Goal: Transaction & Acquisition: Obtain resource

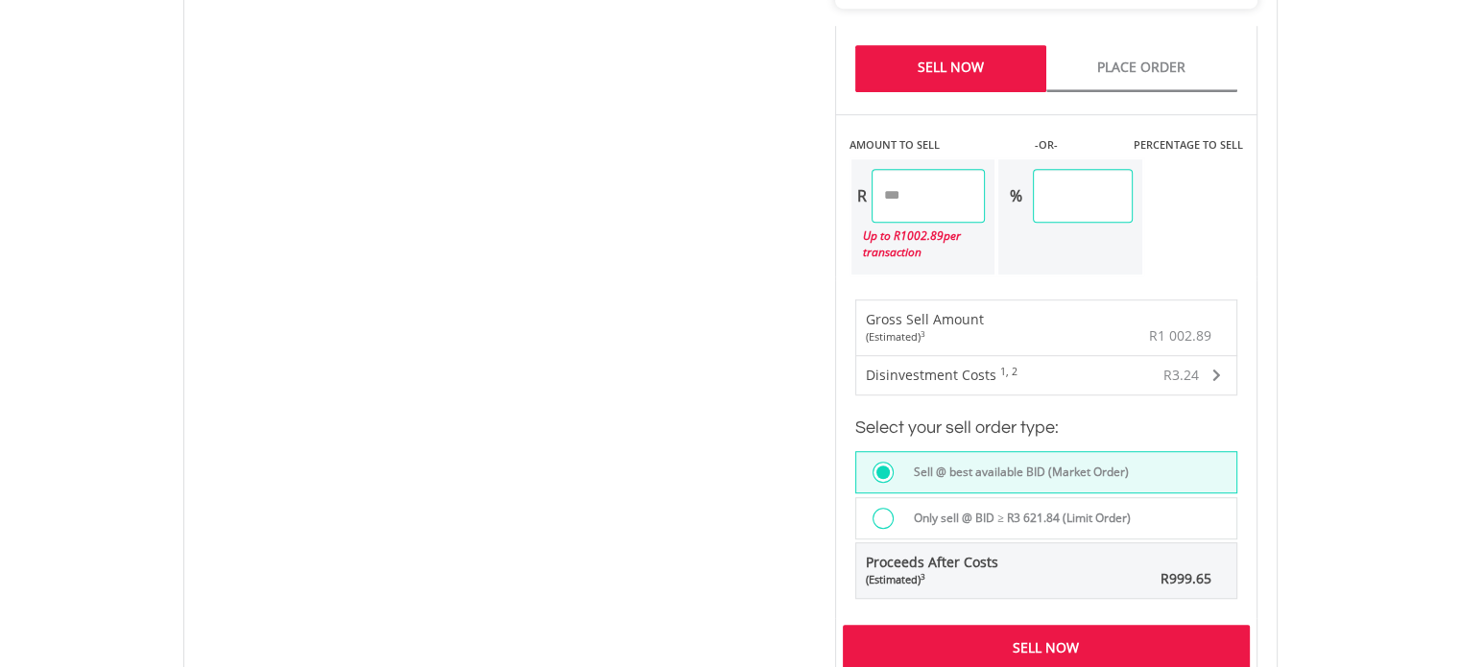
scroll to position [1248, 0]
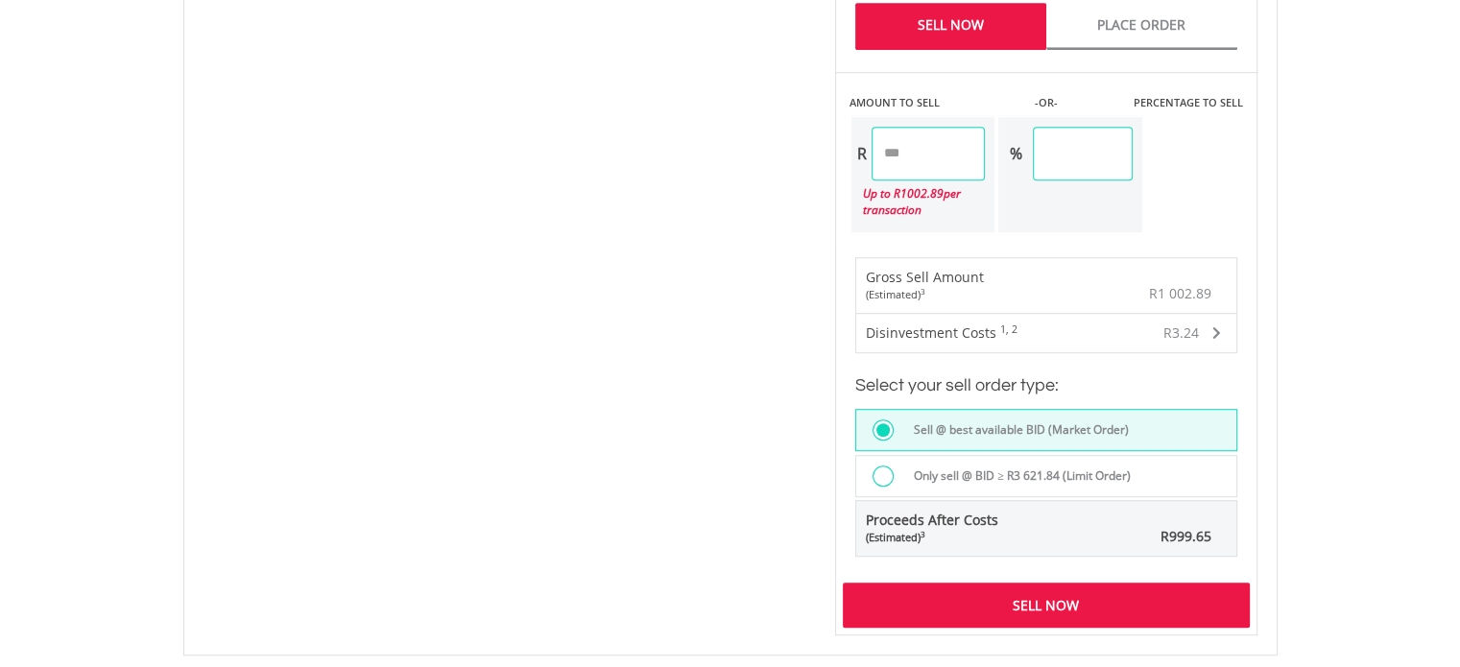
click at [938, 603] on div "Sell Now" at bounding box center [1046, 605] width 407 height 44
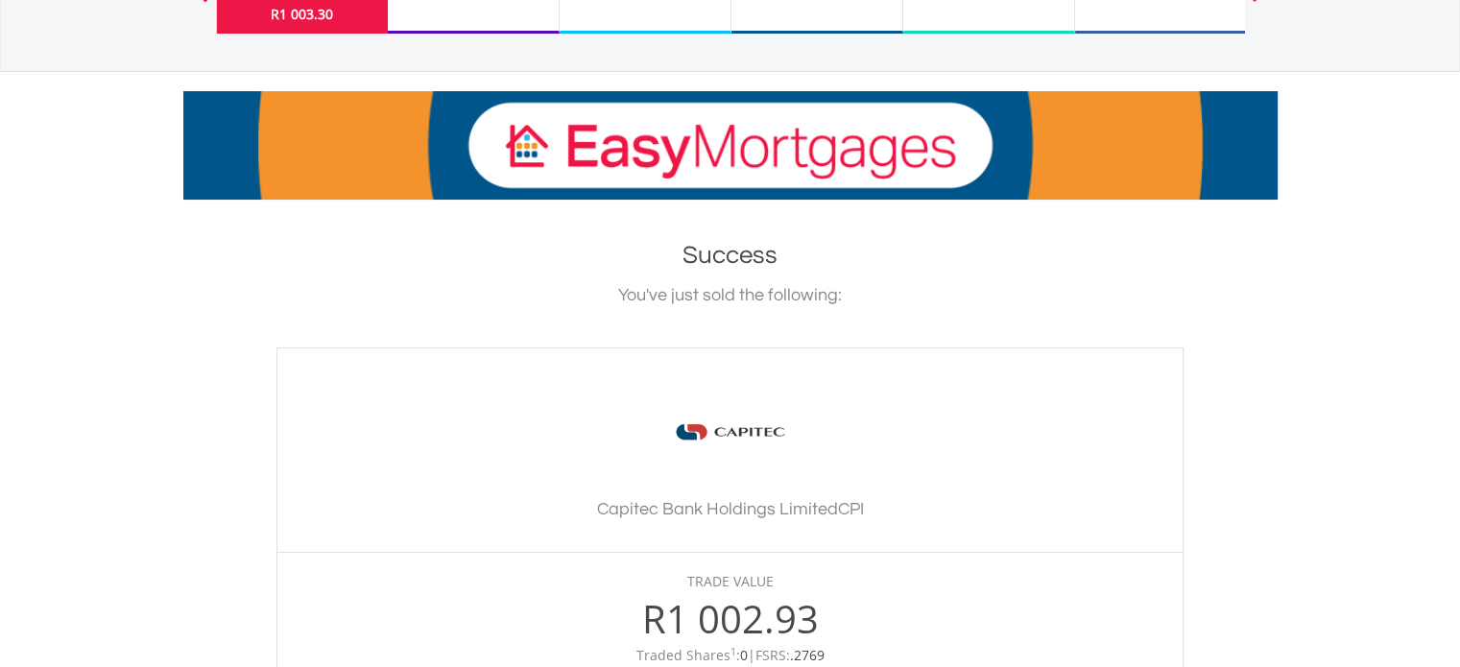
scroll to position [192, 0]
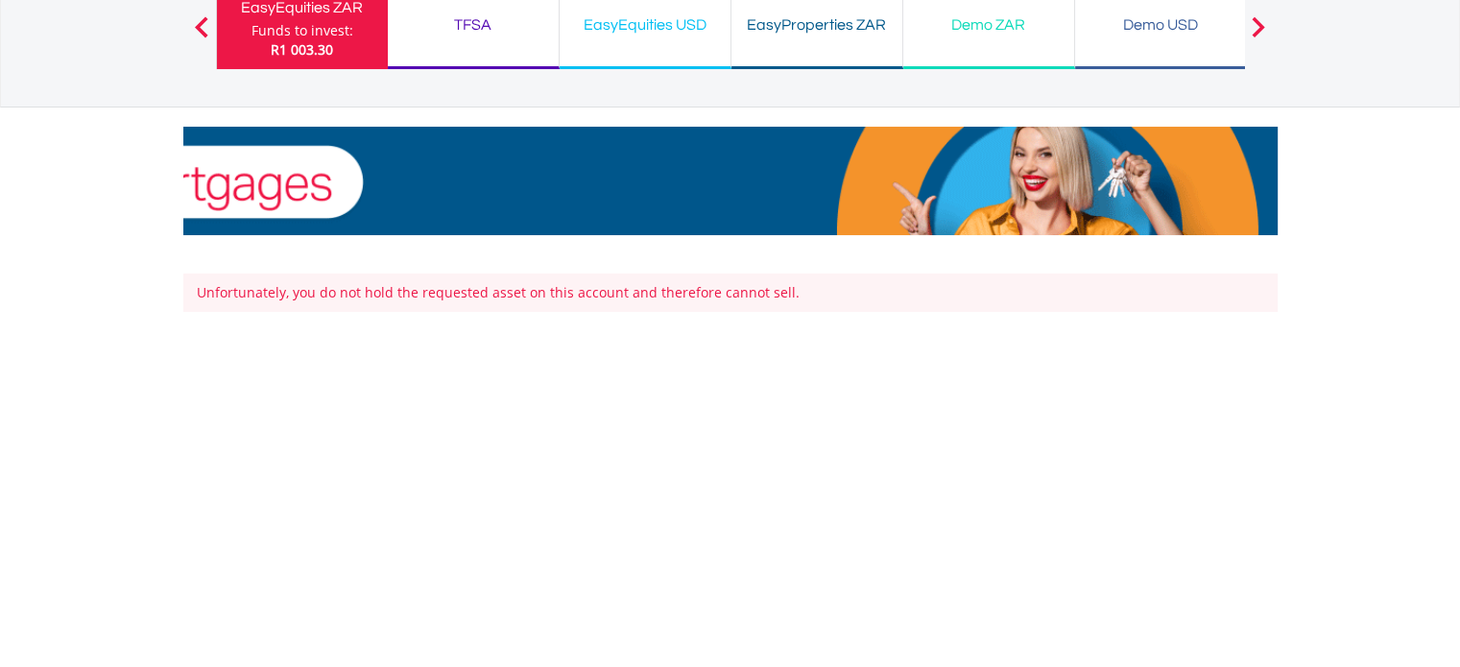
scroll to position [162, 0]
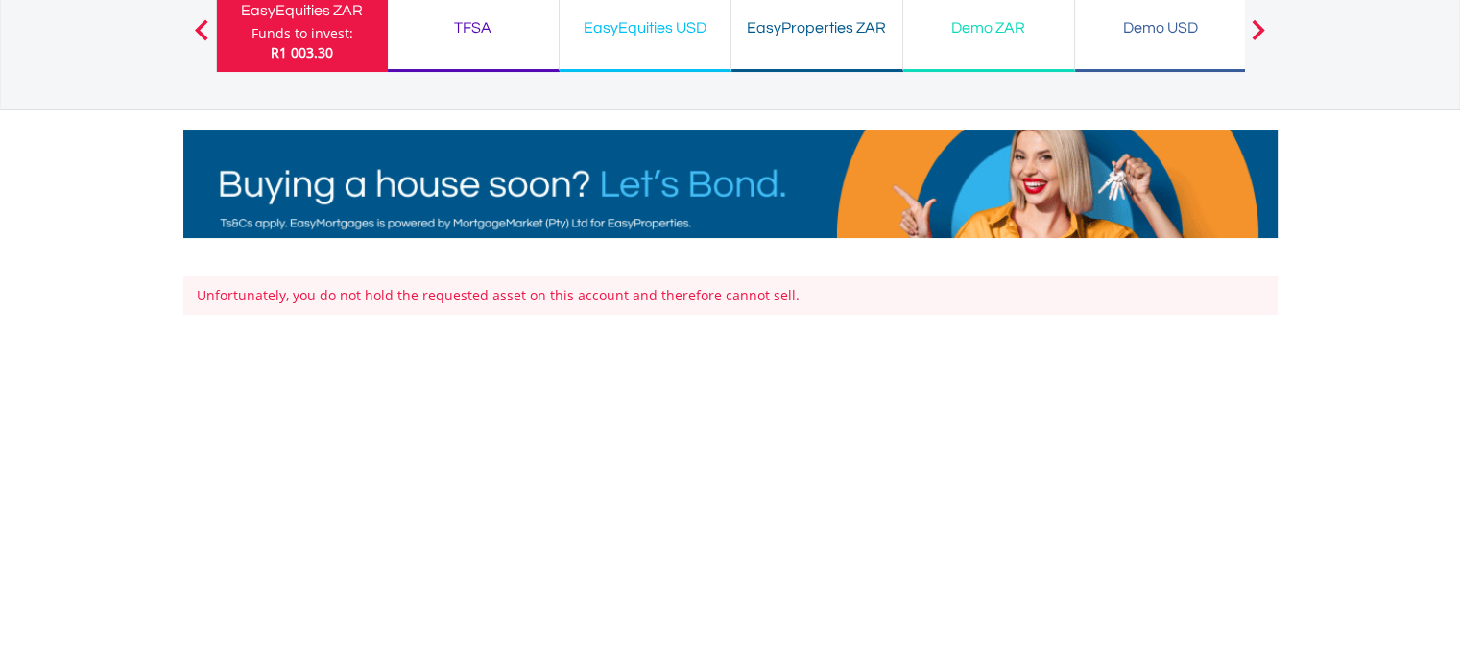
click at [307, 51] on span "R1 003.30" at bounding box center [302, 52] width 62 height 18
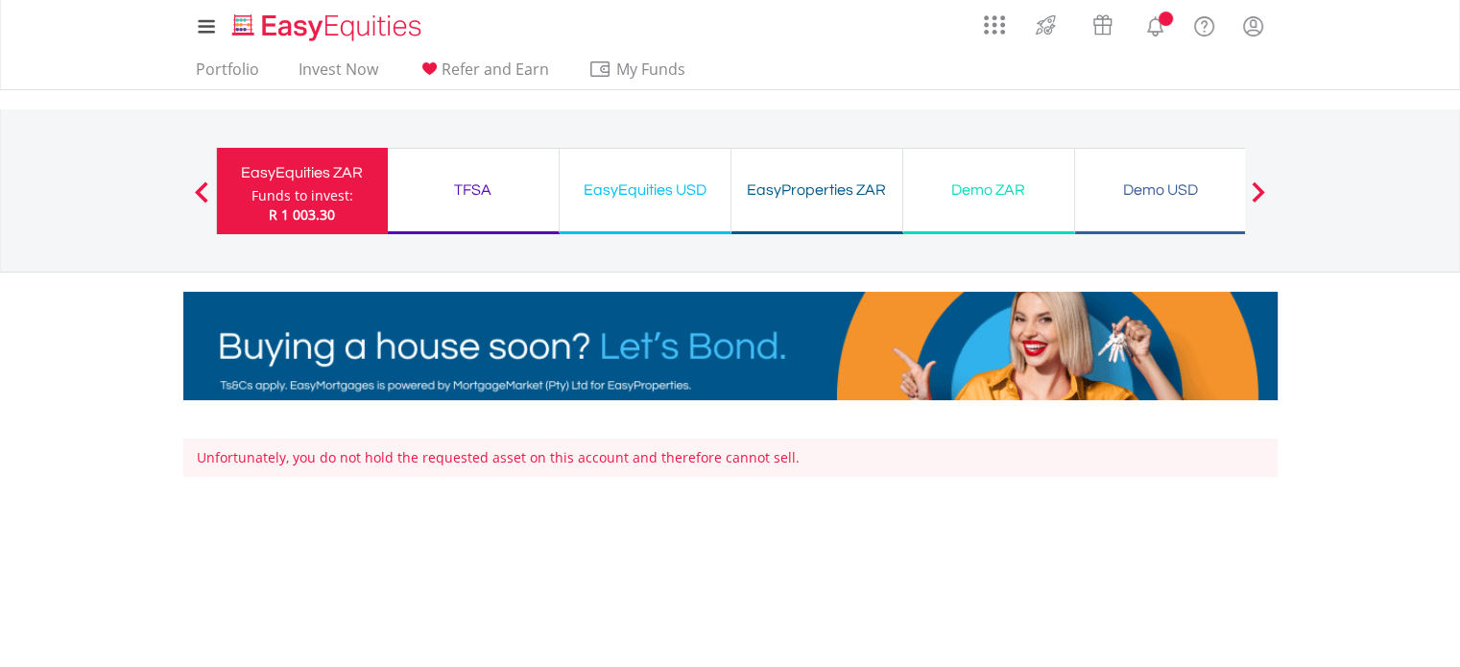
click at [329, 195] on div "Funds to invest:" at bounding box center [303, 195] width 102 height 19
click at [230, 78] on link "Portfolio" at bounding box center [227, 75] width 79 height 30
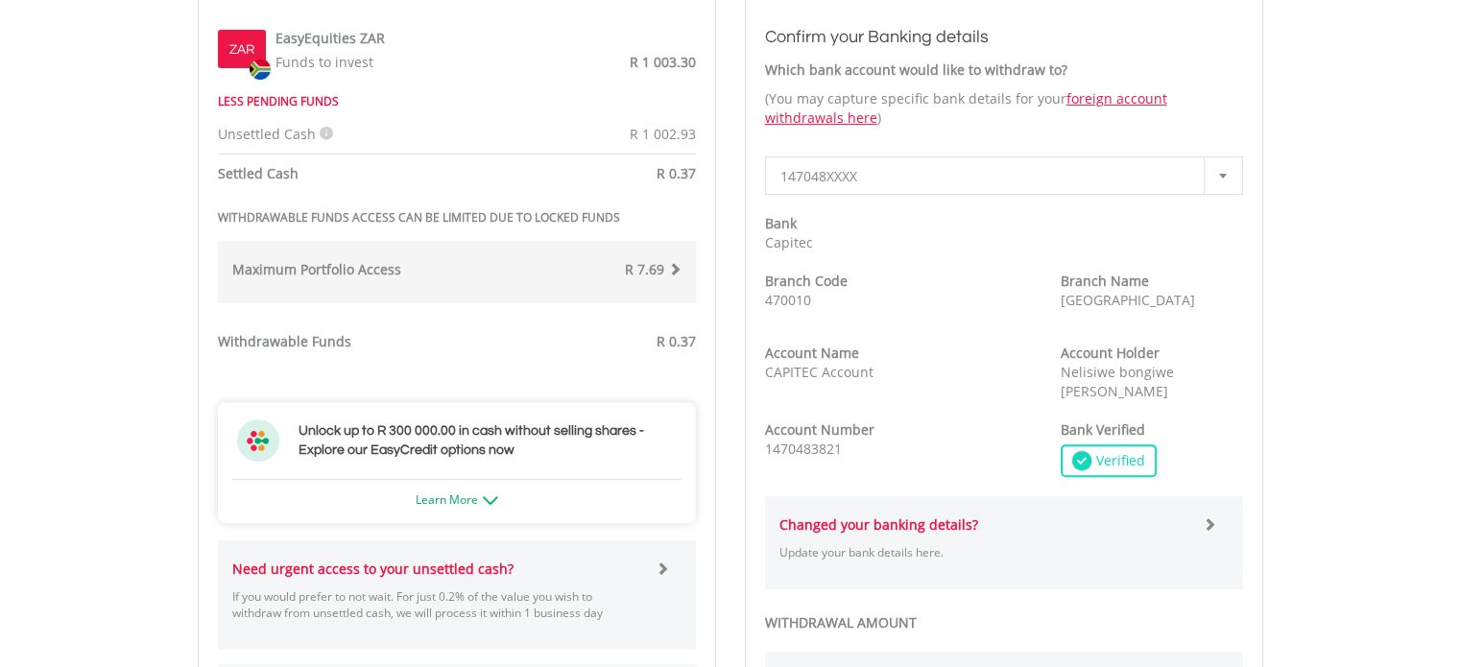
scroll to position [576, 0]
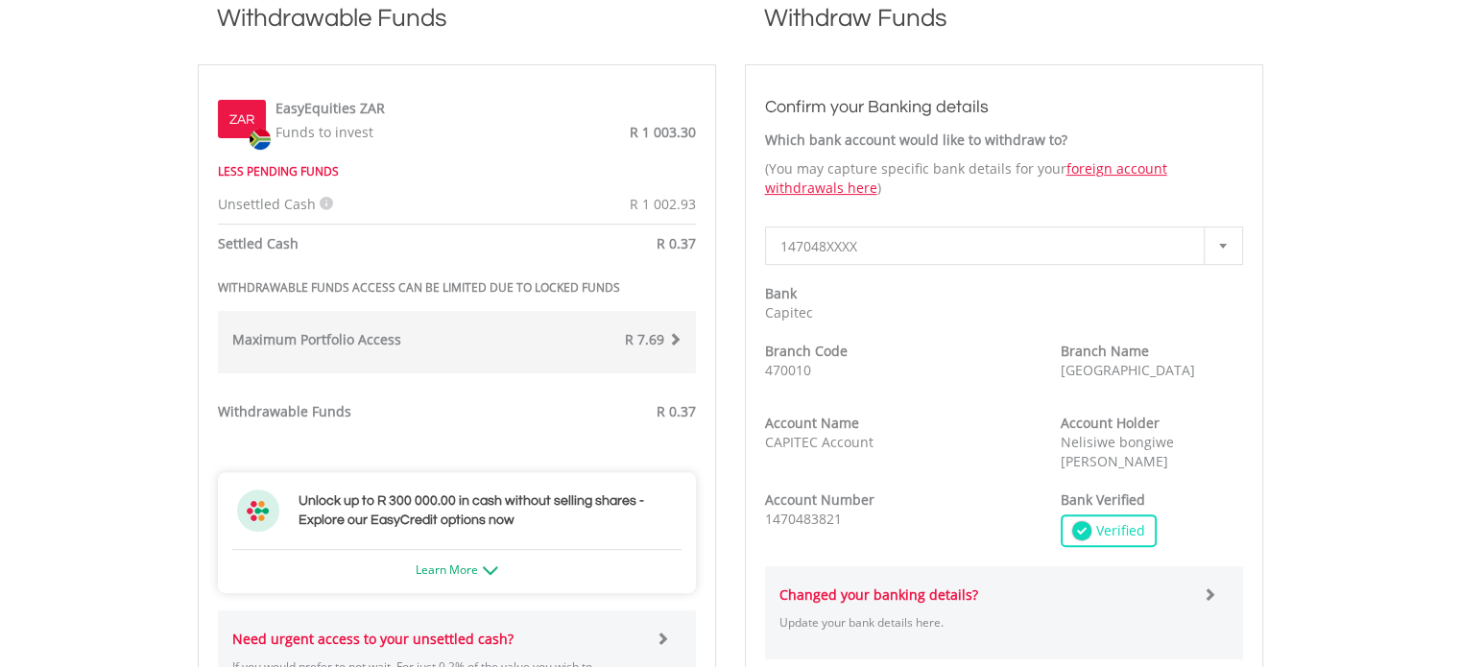
click at [422, 410] on div "Withdrawable Funds" at bounding box center [330, 411] width 253 height 19
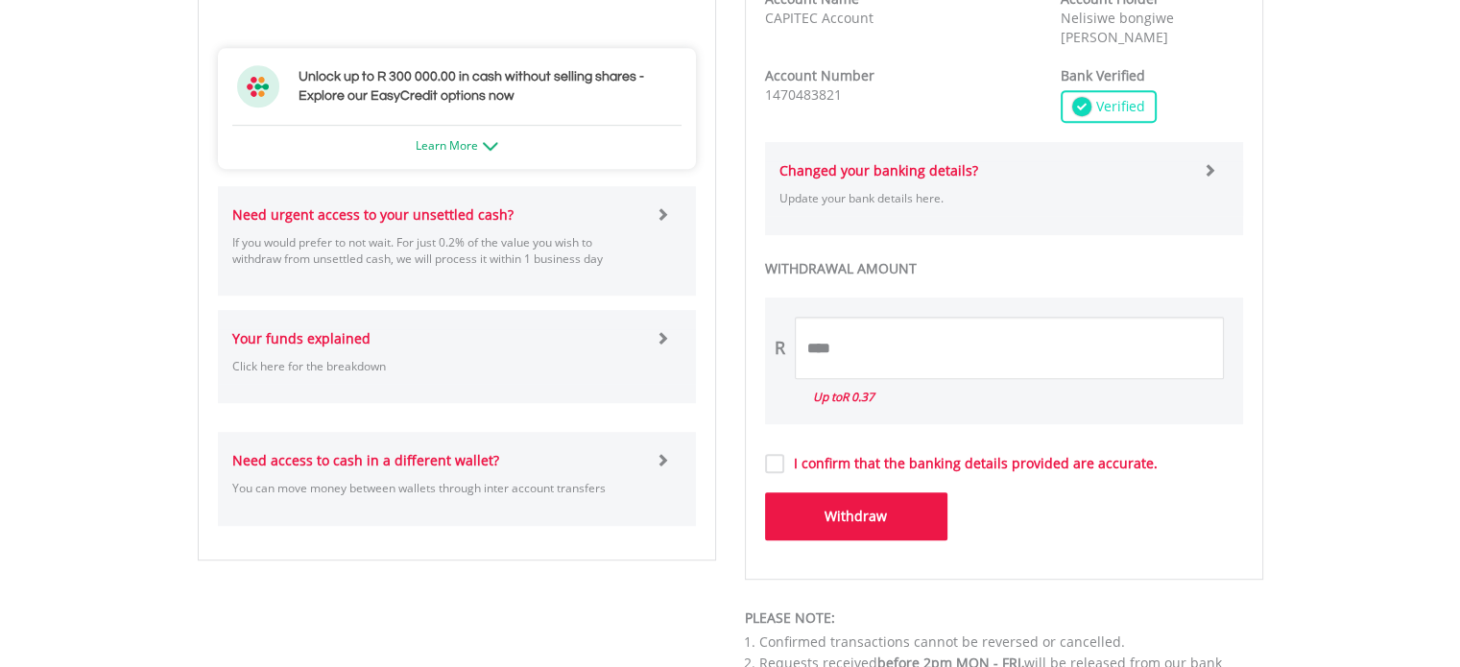
scroll to position [1056, 0]
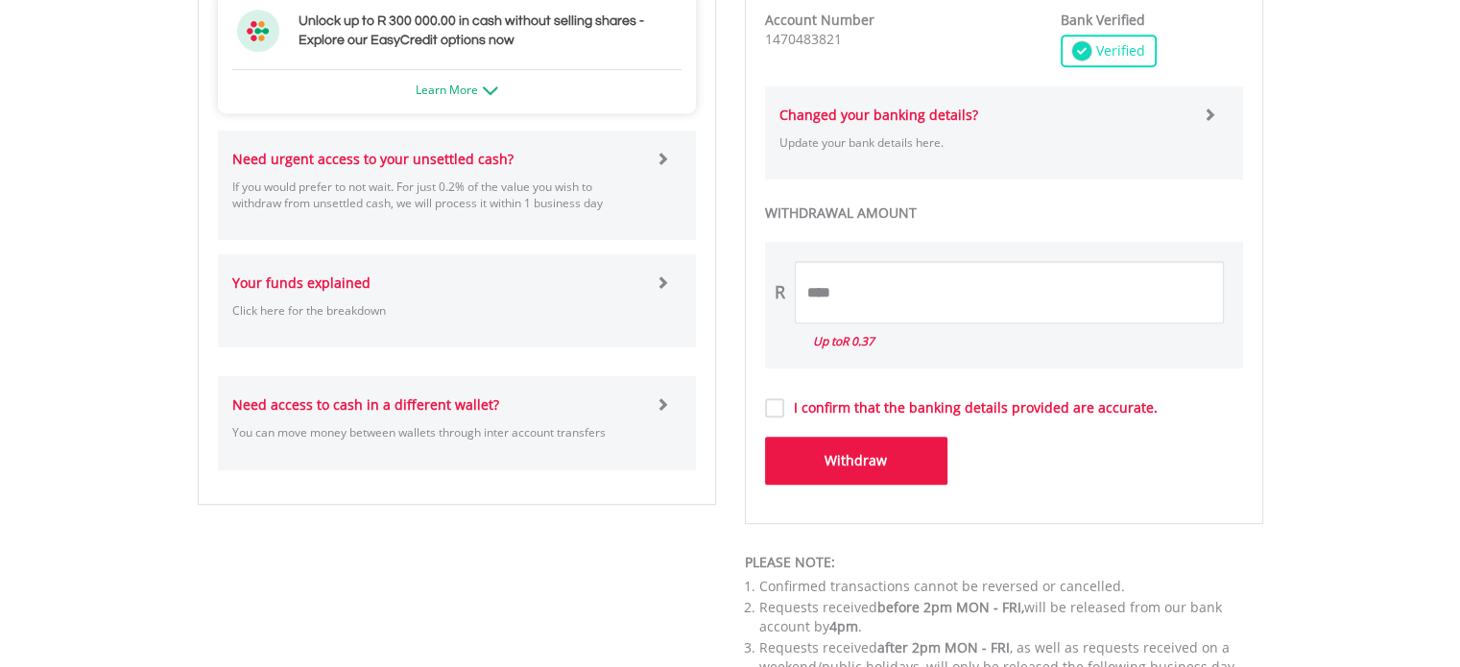
click at [459, 201] on p "If you would prefer to not wait. For just 0.2% of the value you wish to withdra…" at bounding box center [437, 195] width 410 height 33
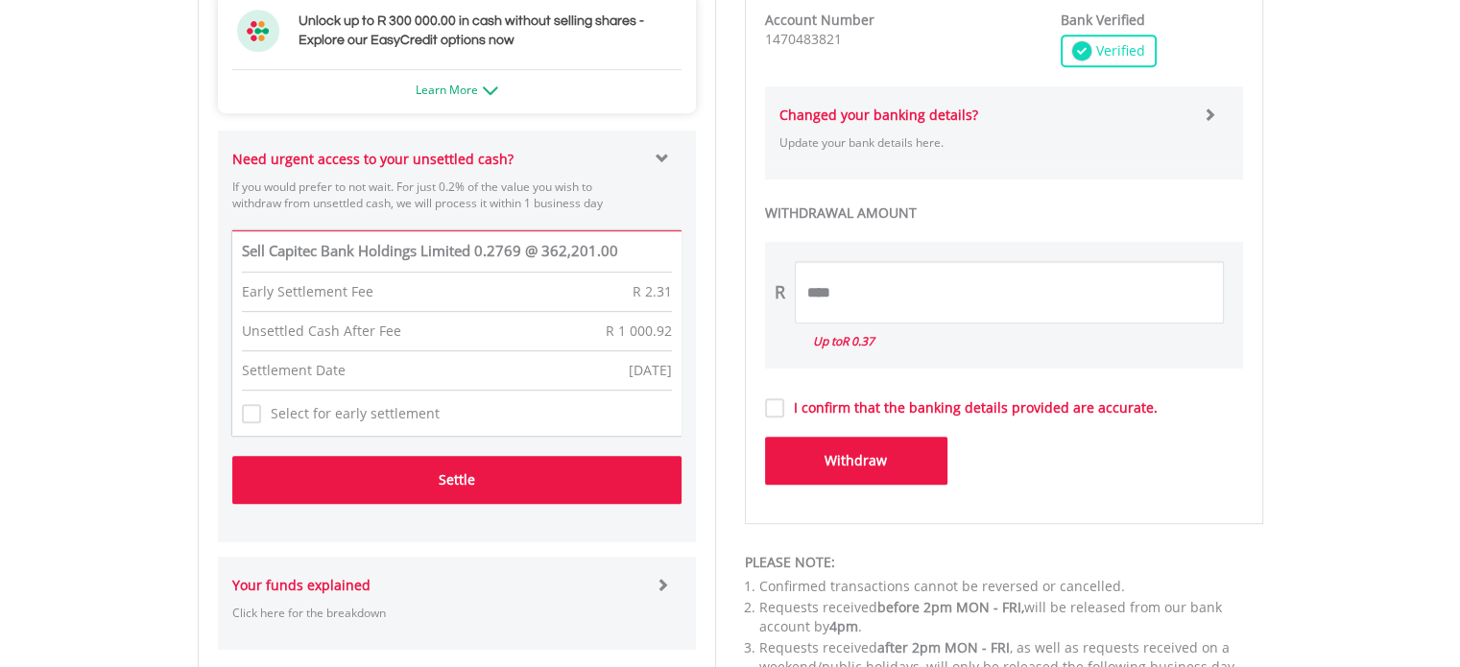
click at [478, 481] on button "Settle" at bounding box center [456, 480] width 449 height 48
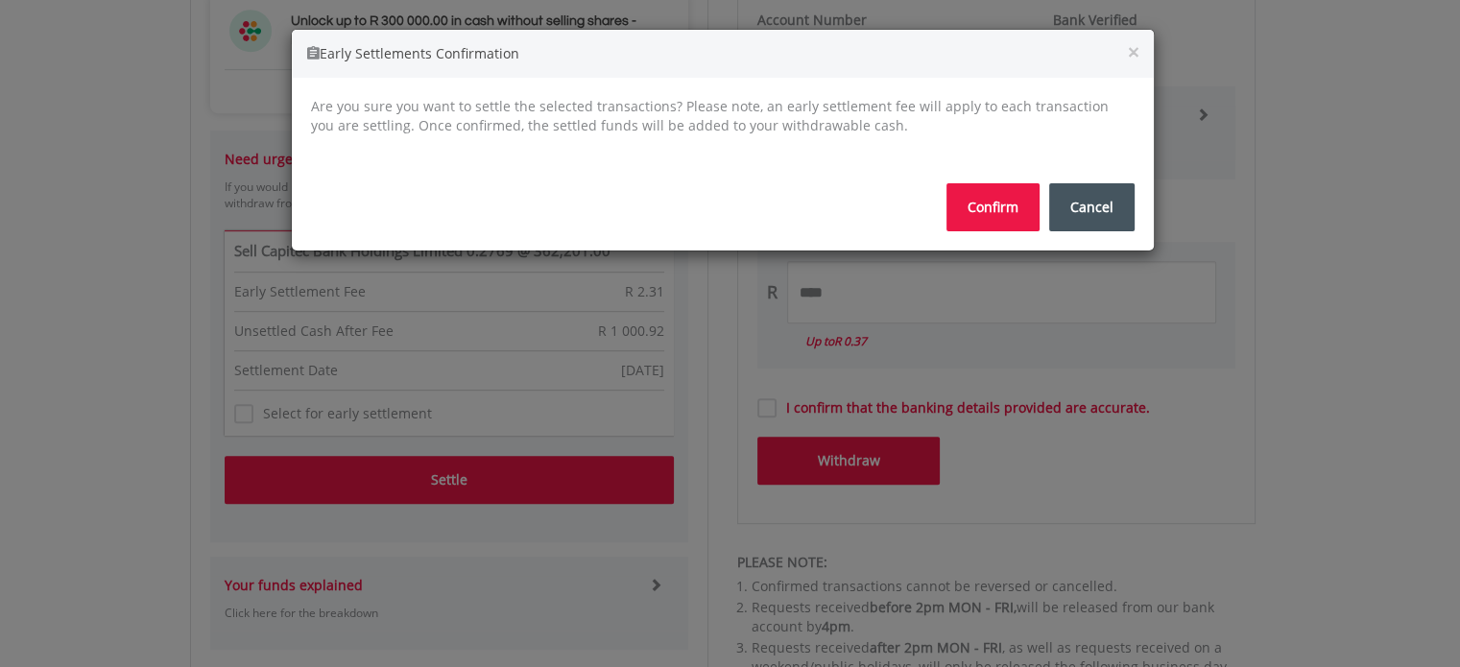
click at [979, 210] on button "Confirm" at bounding box center [993, 207] width 93 height 48
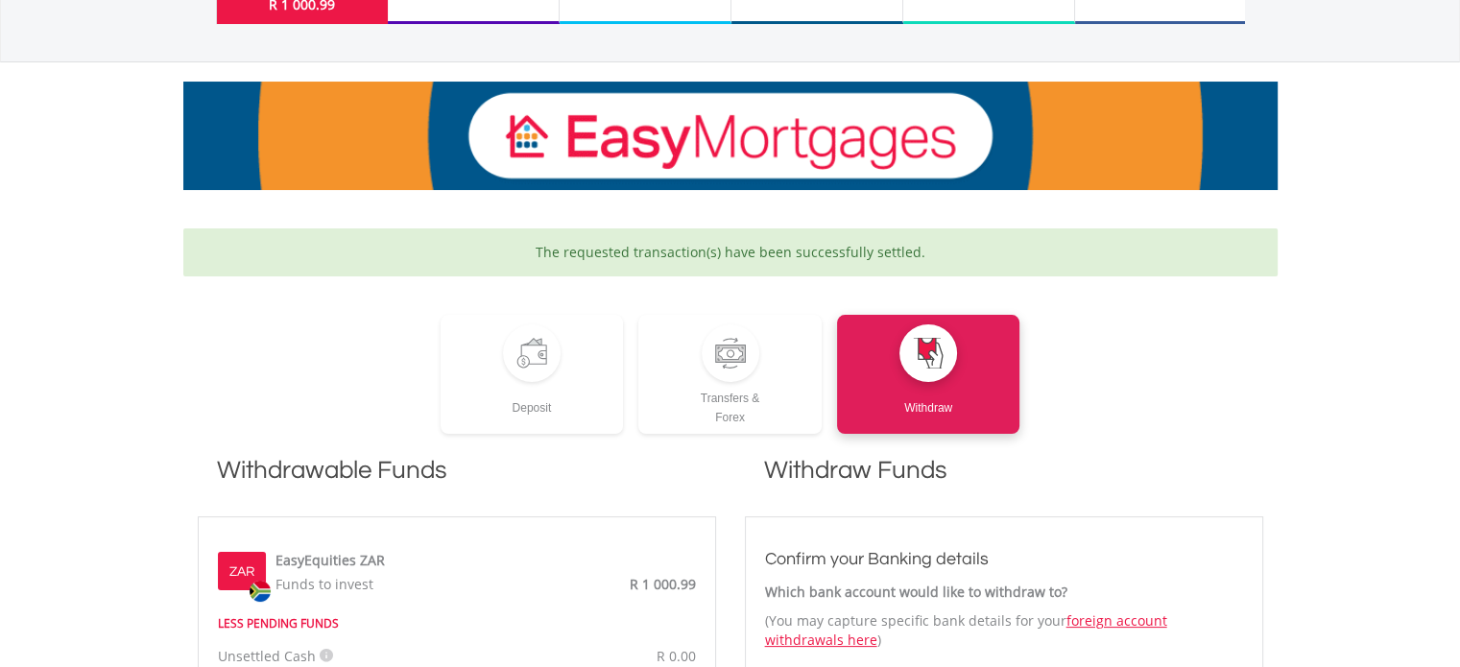
scroll to position [192, 0]
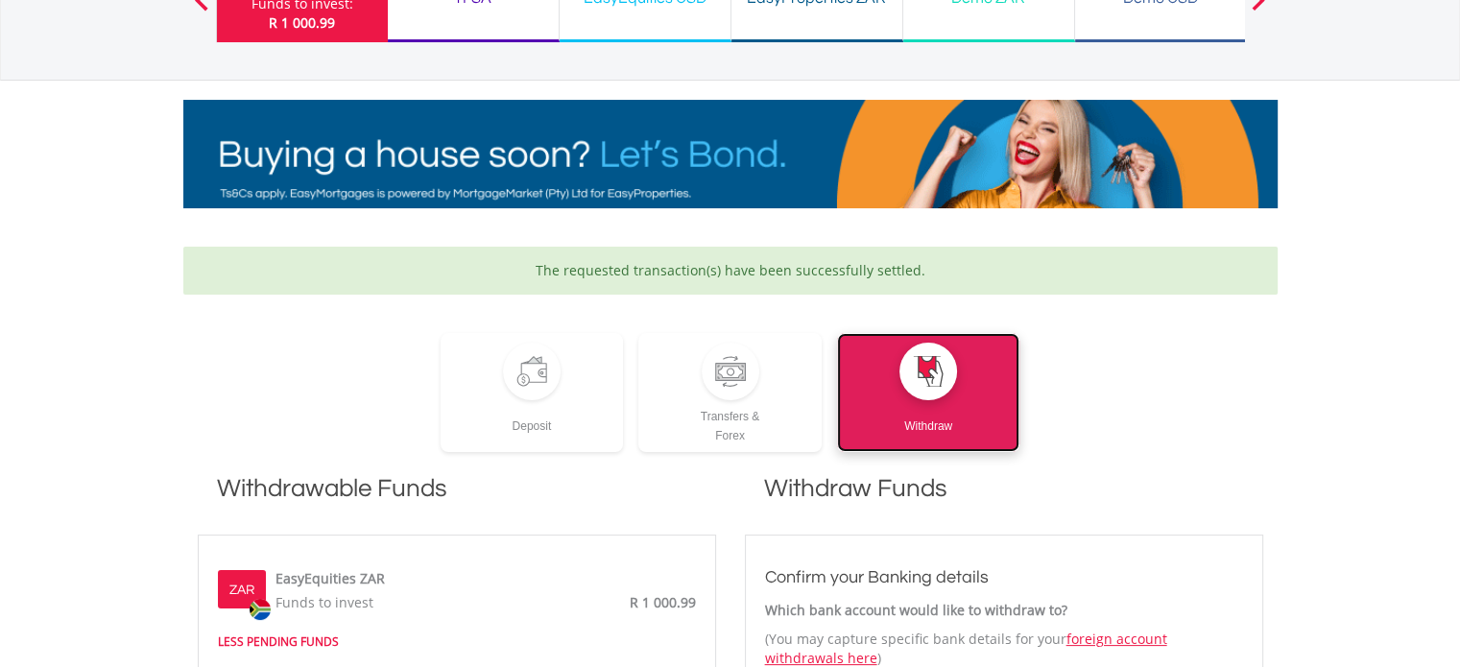
click at [945, 408] on div "Withdraw" at bounding box center [928, 418] width 183 height 36
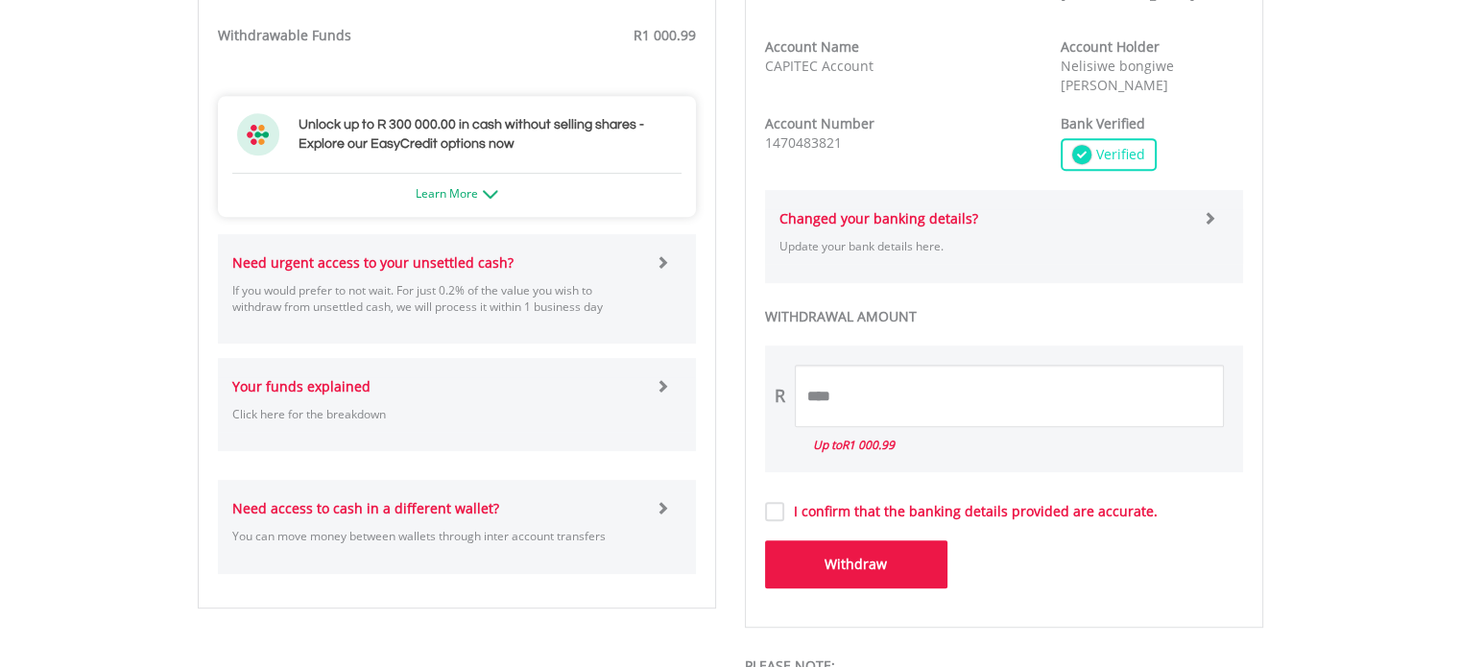
scroll to position [960, 0]
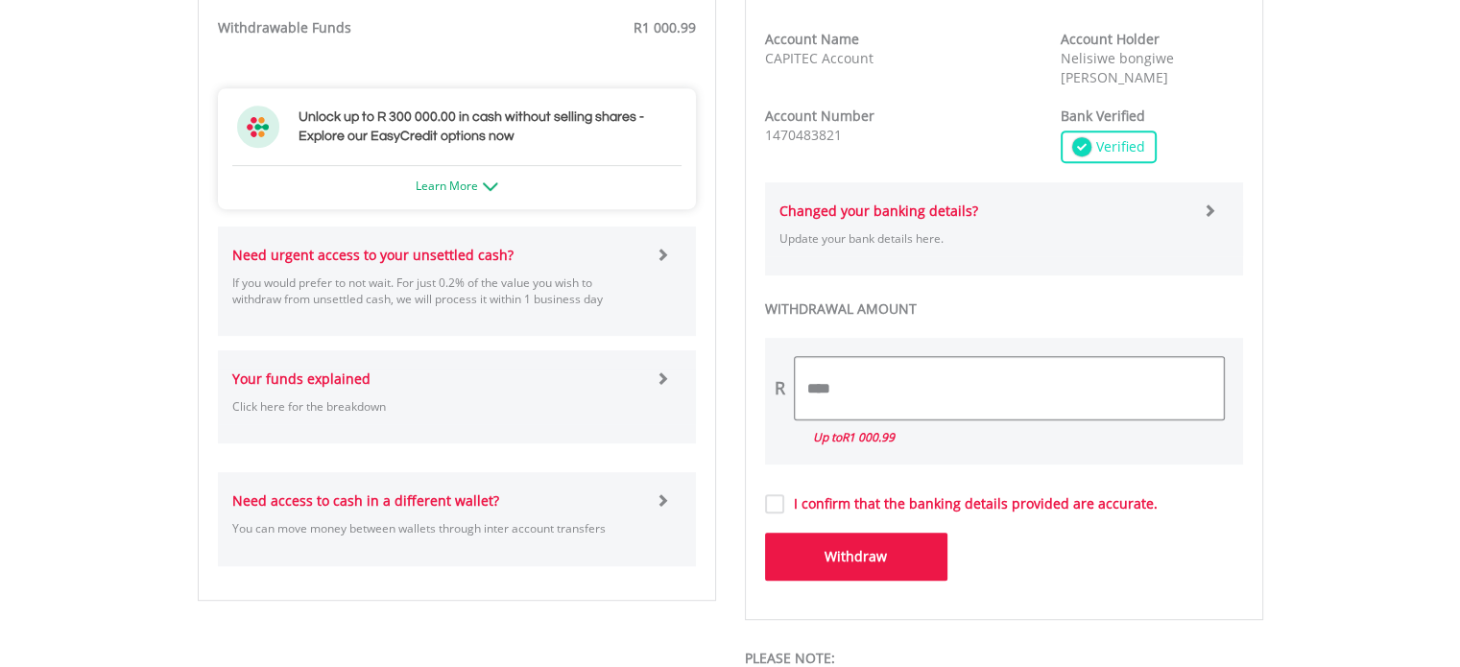
click at [852, 396] on input "****" at bounding box center [1009, 388] width 429 height 62
type input "*"
type input "****"
click at [784, 511] on label "I confirm that the banking details provided are accurate." at bounding box center [970, 503] width 373 height 19
click at [909, 563] on button "Withdraw" at bounding box center [856, 557] width 182 height 48
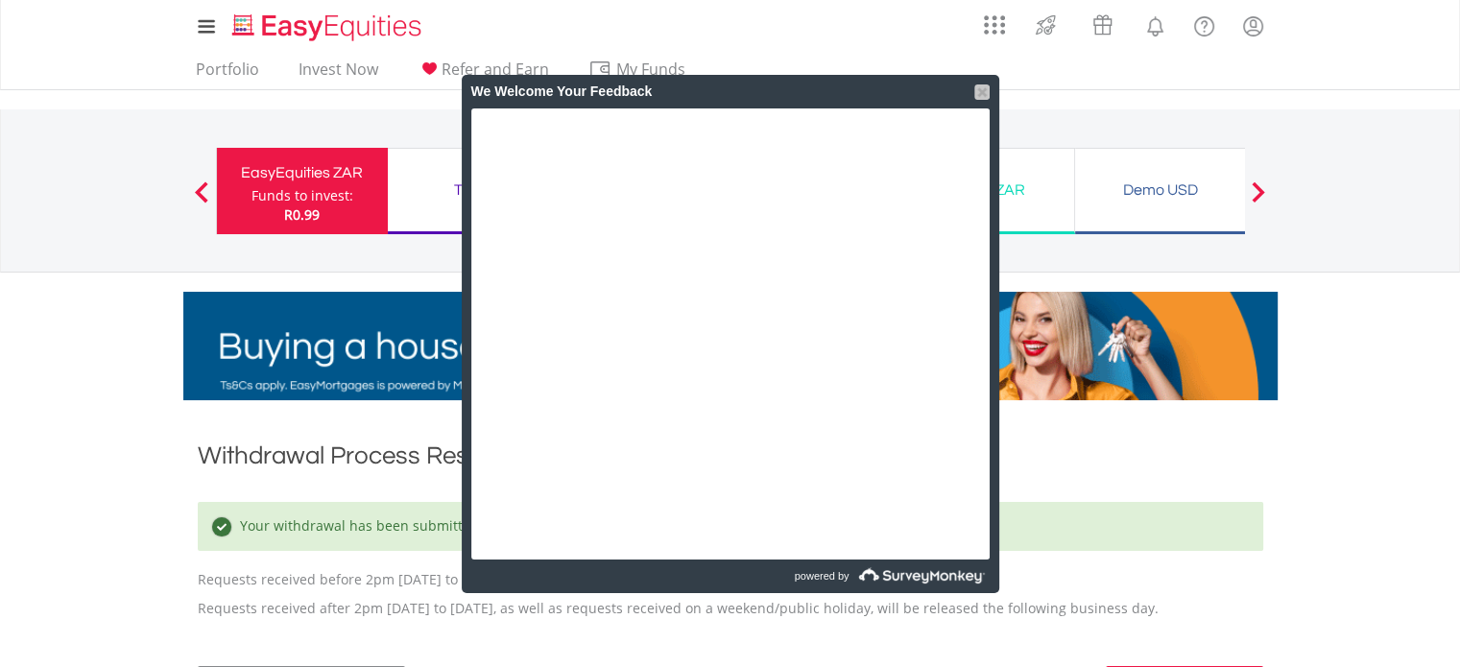
click at [980, 95] on div at bounding box center [981, 91] width 15 height 15
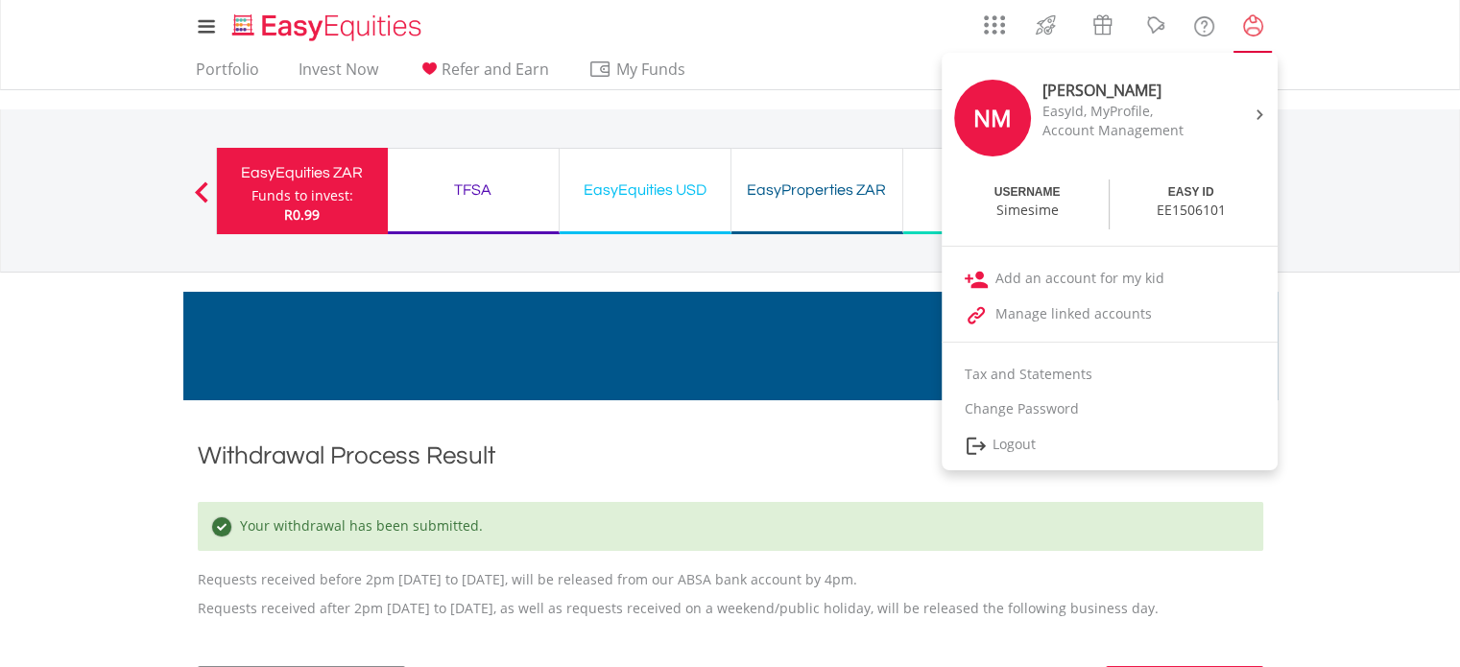
click at [1252, 22] on lord-icon "My Profile" at bounding box center [1253, 26] width 24 height 24
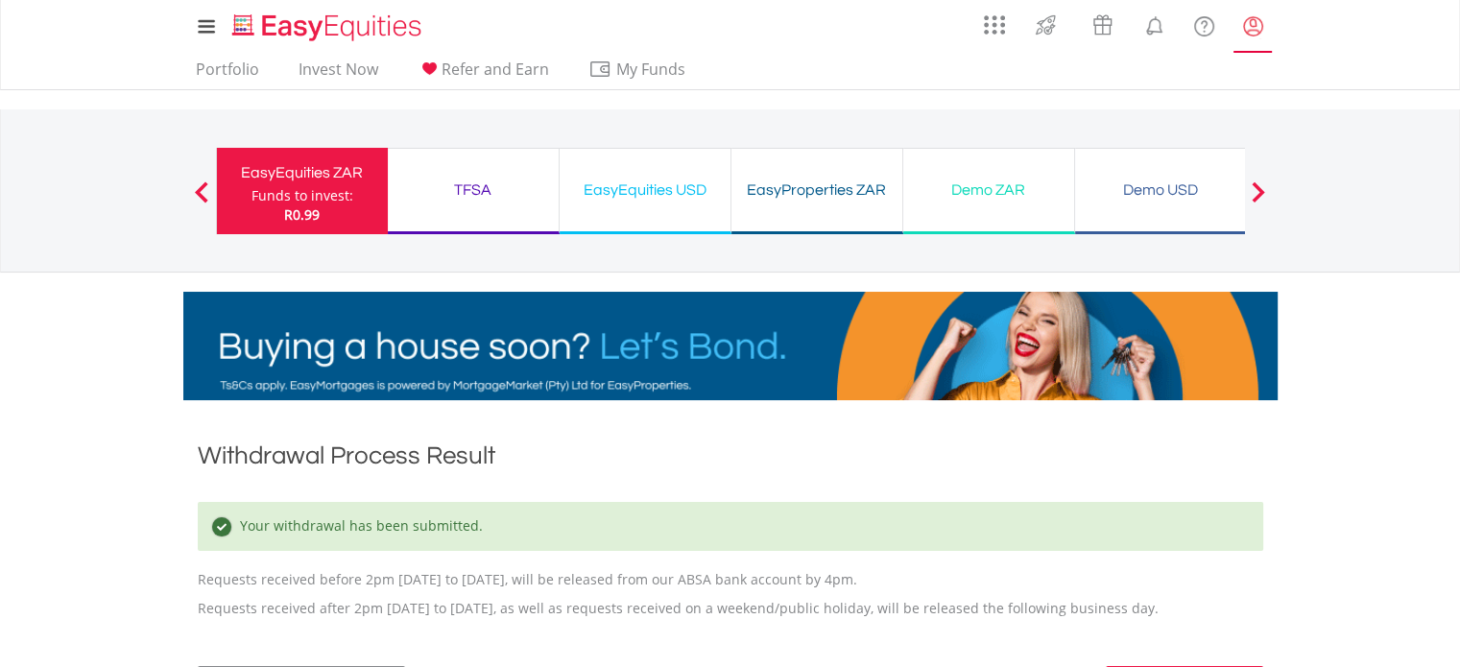
click at [1252, 22] on lord-icon "My Profile" at bounding box center [1253, 26] width 24 height 24
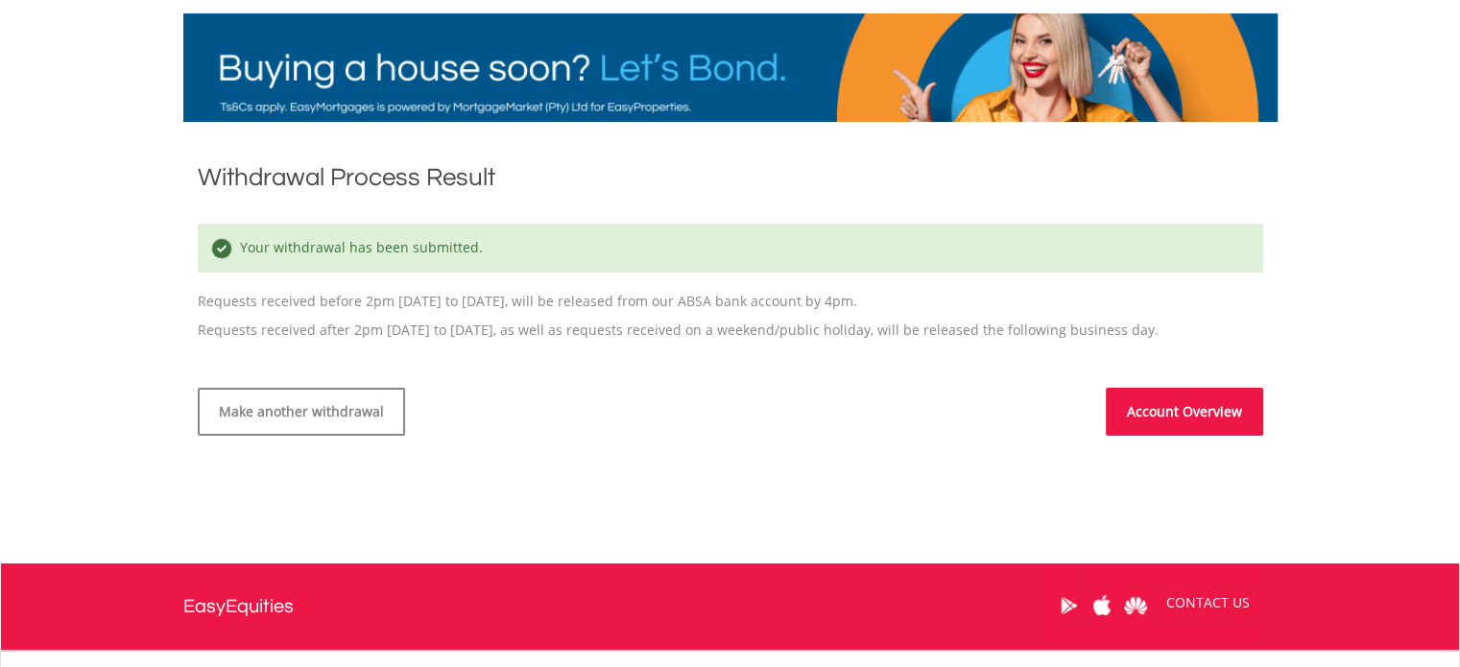
scroll to position [288, 0]
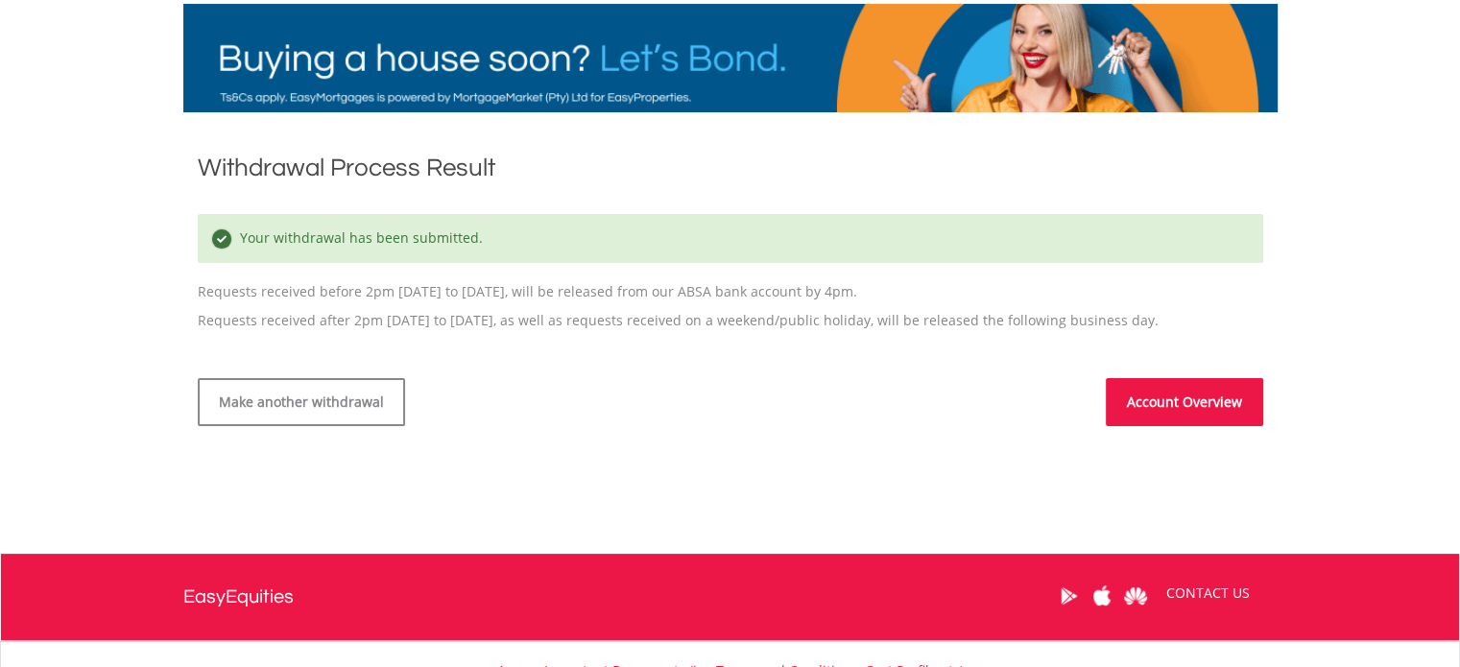
drag, startPoint x: 836, startPoint y: 295, endPoint x: 213, endPoint y: 292, distance: 623.1
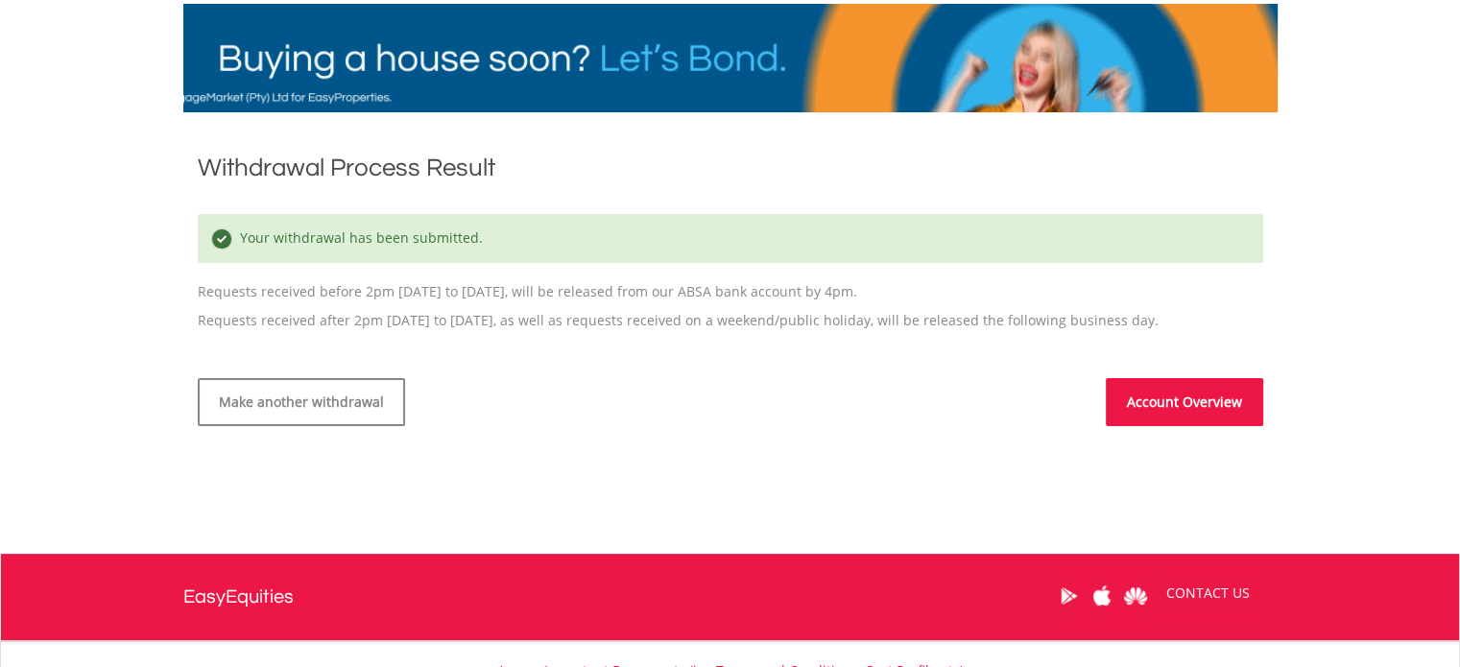
click at [213, 292] on p "Requests received before 2pm Monday to Friday, will be released from our ABSA b…" at bounding box center [731, 248] width 1066 height 107
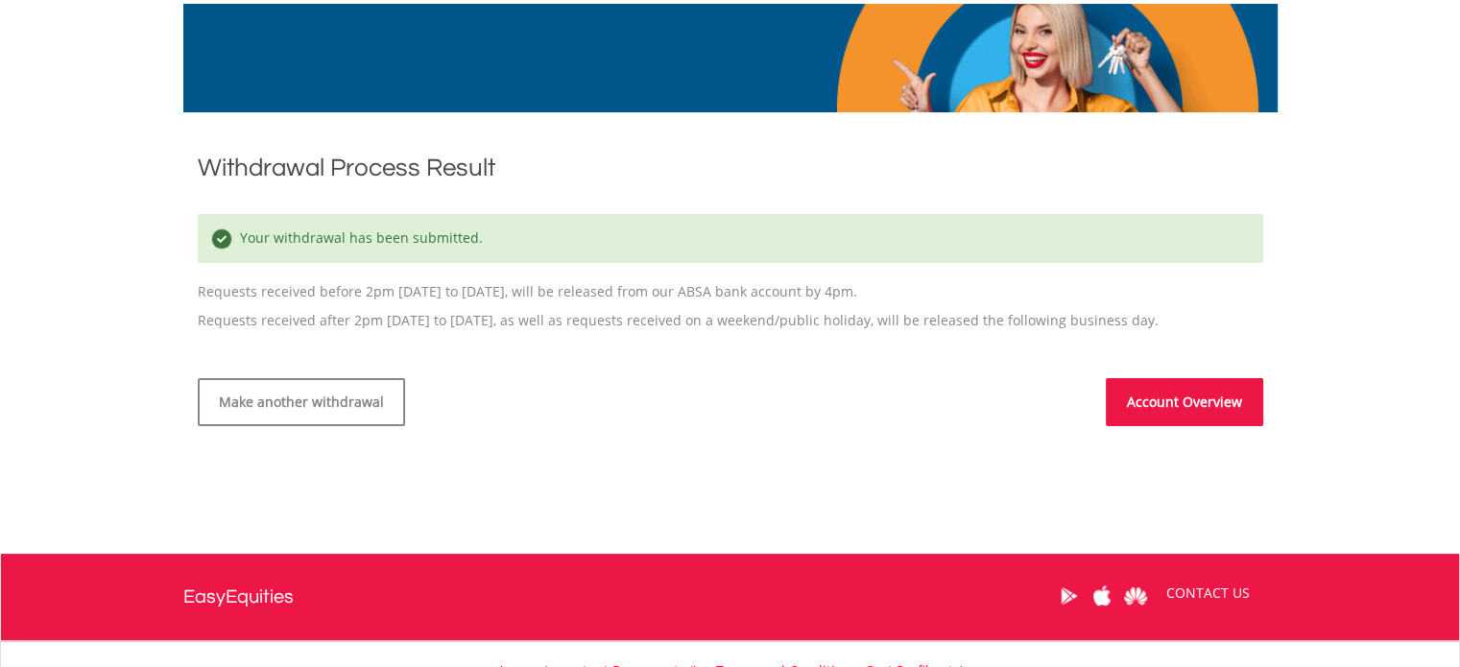
click at [879, 289] on p "Requests received before 2pm Monday to Friday, will be released from our ABSA b…" at bounding box center [731, 248] width 1066 height 107
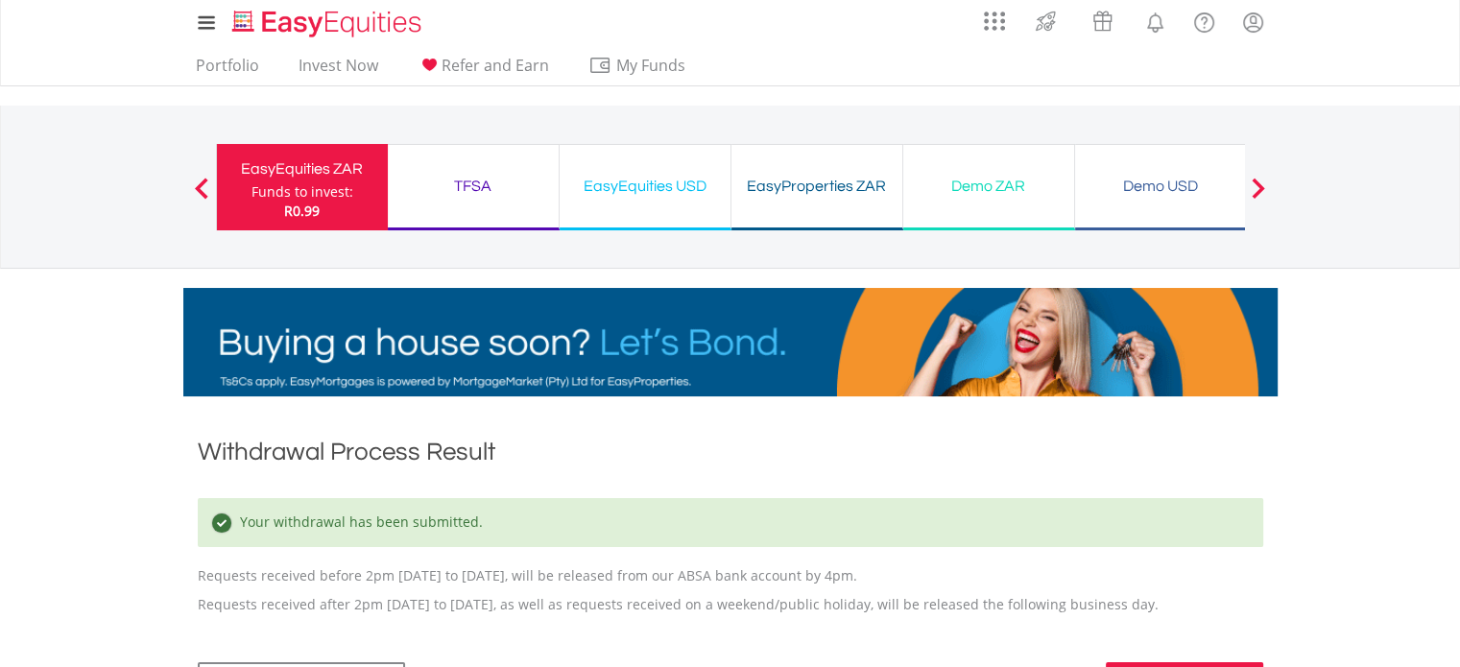
scroll to position [0, 0]
